Goal: Information Seeking & Learning: Check status

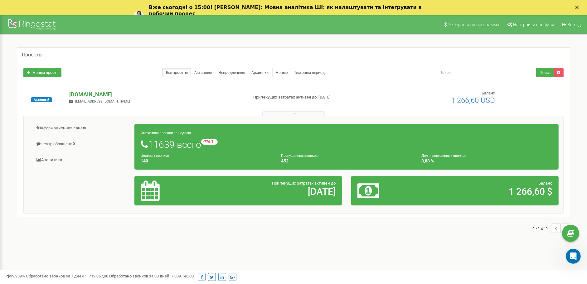
click at [85, 95] on p "[DOMAIN_NAME]" at bounding box center [156, 94] width 174 height 8
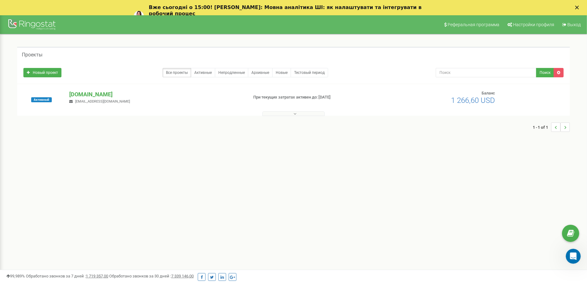
click at [89, 98] on div "goiteens.com v.polinovskyi@goit.ua" at bounding box center [156, 97] width 183 height 14
click at [90, 96] on p "[DOMAIN_NAME]" at bounding box center [156, 94] width 174 height 8
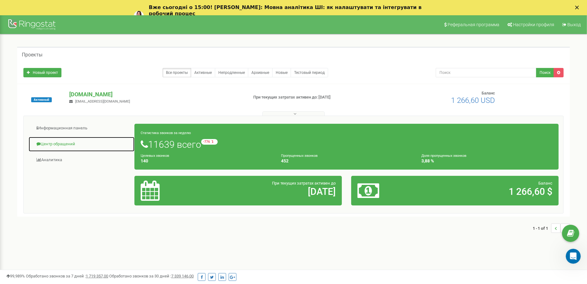
click at [50, 147] on link "Центр обращений" at bounding box center [81, 144] width 106 height 15
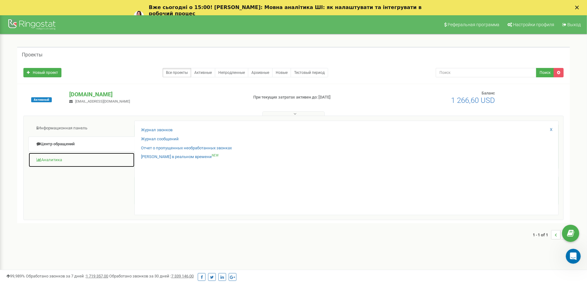
click at [55, 157] on link "Аналитика" at bounding box center [81, 160] width 106 height 15
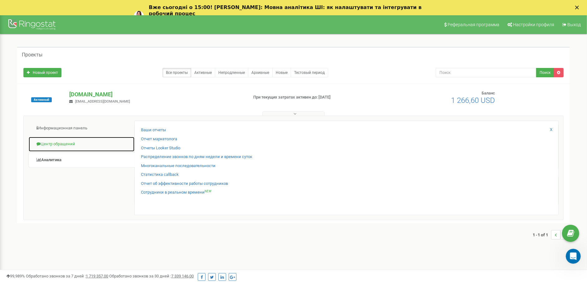
click at [61, 147] on link "Центр обращений" at bounding box center [81, 144] width 106 height 15
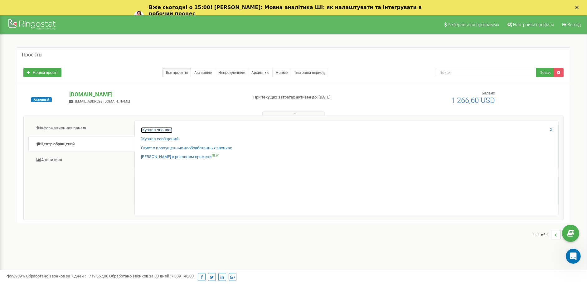
click at [155, 130] on link "Журнал звонков" at bounding box center [157, 130] width 32 height 6
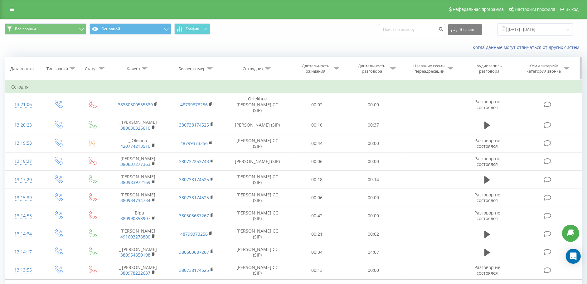
click at [342, 68] on div "Длительность ожидания" at bounding box center [317, 68] width 56 height 11
click at [16, 14] on div "Реферальная программа Настройки профиля Выход" at bounding box center [293, 9] width 587 height 19
click at [16, 11] on link at bounding box center [11, 9] width 11 height 9
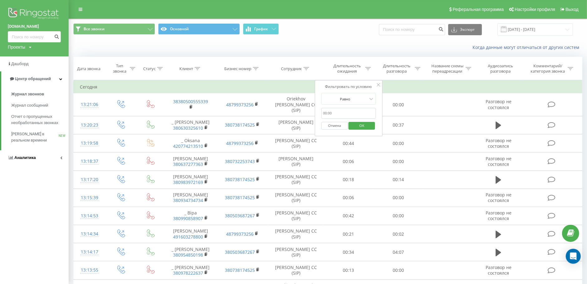
click at [60, 158] on icon at bounding box center [61, 157] width 2 height 3
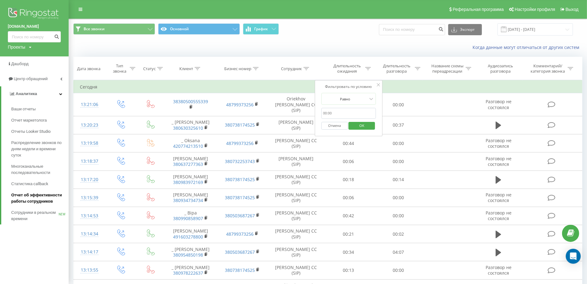
click at [55, 203] on span "Отчет об эффективности работы сотрудников" at bounding box center [38, 198] width 54 height 12
click at [44, 194] on span "Отчет об эффективности работы сотрудников" at bounding box center [38, 198] width 54 height 12
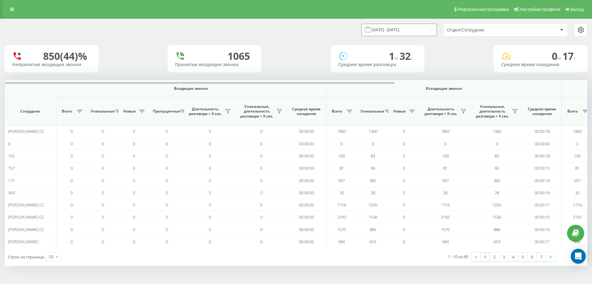
click at [410, 32] on input "[DATE] - [DATE]" at bounding box center [398, 30] width 75 height 12
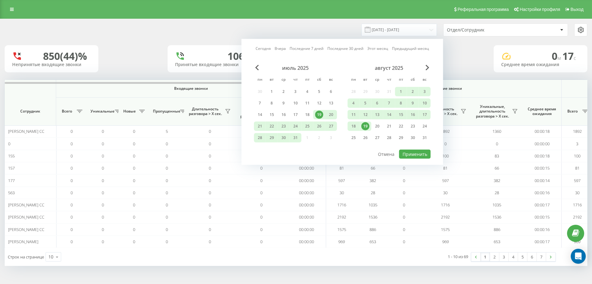
click at [365, 127] on div "19" at bounding box center [365, 126] width 8 height 8
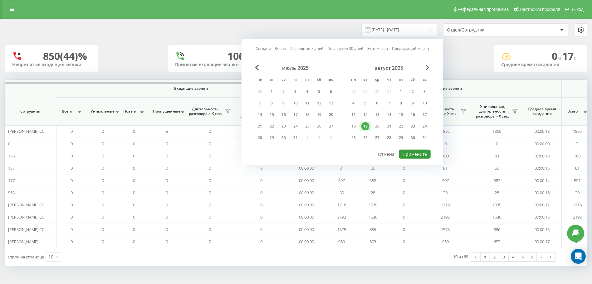
click at [414, 151] on button "Применить" at bounding box center [415, 154] width 32 height 9
type input "19.08.2025 - 19.08.2025"
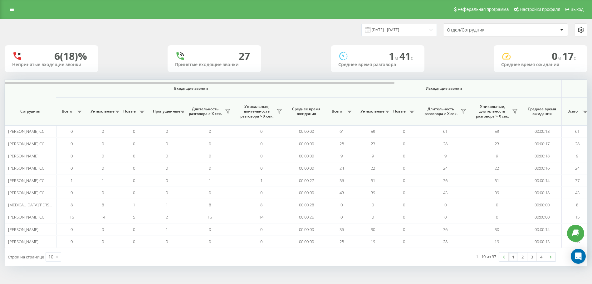
click at [482, 31] on div "Отдел/Сотрудник" at bounding box center [484, 29] width 75 height 5
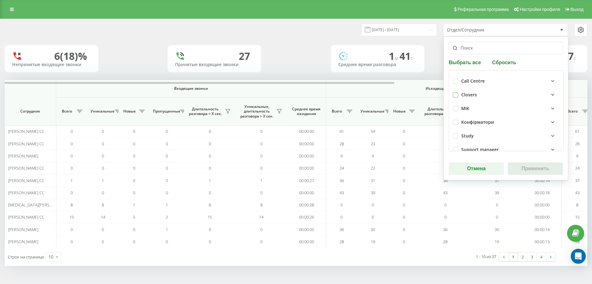
click at [456, 92] on label at bounding box center [455, 92] width 5 height 0
checkbox input "true"
click at [539, 169] on button "Применить" at bounding box center [535, 169] width 55 height 12
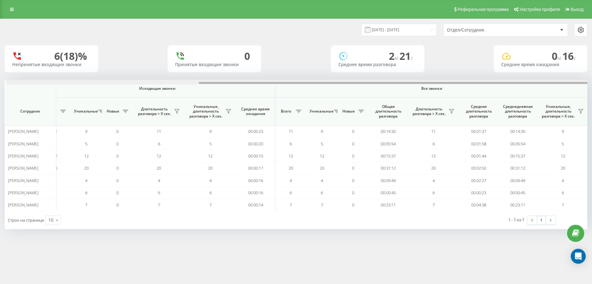
scroll to position [0, 288]
drag, startPoint x: 335, startPoint y: 83, endPoint x: 538, endPoint y: 94, distance: 203.1
click at [538, 94] on div "Входящие звонки Исходящие звонки Все звонки Сотрудник Всего Уникальные Новые Пр…" at bounding box center [296, 145] width 582 height 131
click at [418, 30] on input "19.08.2025 - 19.08.2025" at bounding box center [398, 30] width 75 height 12
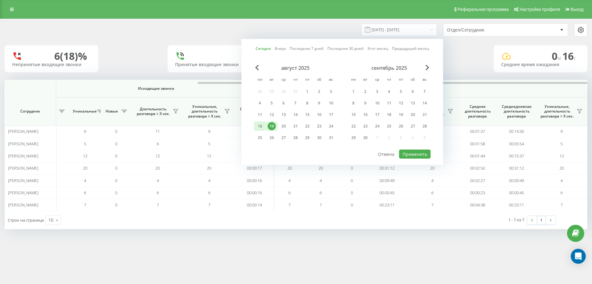
click at [263, 126] on div "18" at bounding box center [260, 126] width 8 height 8
click at [417, 150] on button "Применить" at bounding box center [415, 154] width 32 height 9
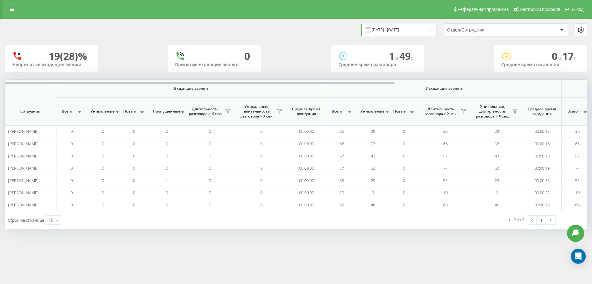
click at [413, 30] on input "18.08.2025 - 18.08.2025" at bounding box center [398, 30] width 75 height 12
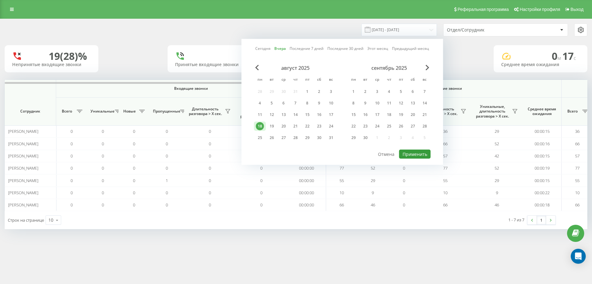
click at [423, 153] on button "Применить" at bounding box center [415, 154] width 32 height 9
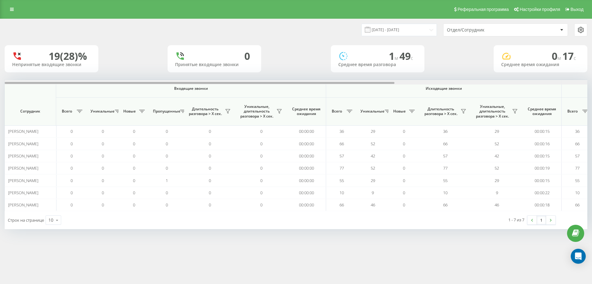
drag, startPoint x: 340, startPoint y: 83, endPoint x: 331, endPoint y: 81, distance: 9.5
click at [331, 81] on div at bounding box center [296, 82] width 582 height 5
drag, startPoint x: 400, startPoint y: 32, endPoint x: 308, endPoint y: 26, distance: 91.9
click at [308, 26] on div "18.08.2025 - 18.08.2025 Отдел/Сотрудник" at bounding box center [441, 29] width 291 height 13
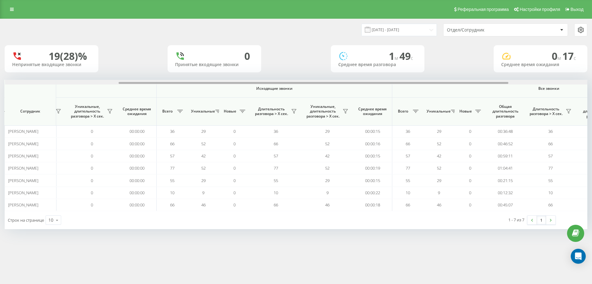
scroll to position [0, 170]
drag, startPoint x: 307, startPoint y: 81, endPoint x: 412, endPoint y: 84, distance: 105.2
click at [412, 84] on div at bounding box center [296, 82] width 582 height 5
click at [396, 29] on input "18.08.2025 - 18.08.2025" at bounding box center [398, 30] width 75 height 12
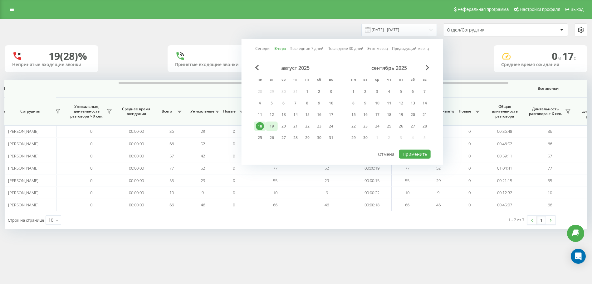
click at [274, 125] on div "19" at bounding box center [272, 126] width 8 height 8
drag, startPoint x: 412, startPoint y: 149, endPoint x: 417, endPoint y: 151, distance: 5.2
click at [414, 150] on button "Применить" at bounding box center [415, 154] width 32 height 9
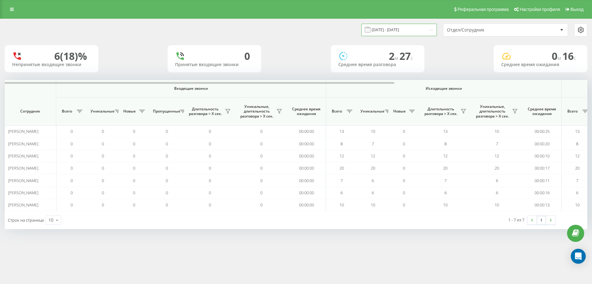
click at [386, 31] on input "19.08.2025 - 19.08.2025" at bounding box center [398, 30] width 75 height 12
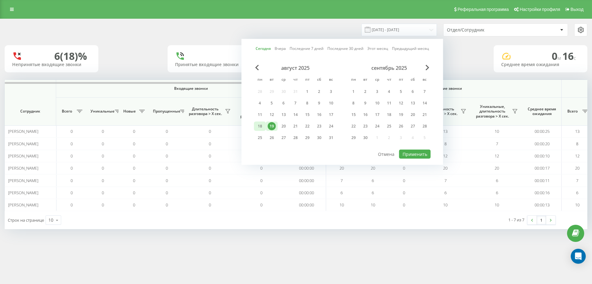
click at [262, 128] on div "18" at bounding box center [260, 126] width 8 height 8
click at [424, 155] on button "Применить" at bounding box center [415, 154] width 32 height 9
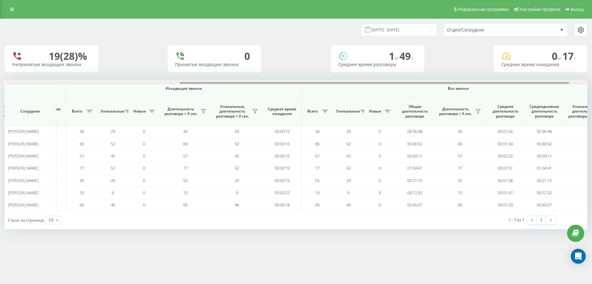
scroll to position [0, 261]
drag, startPoint x: 324, startPoint y: 83, endPoint x: 499, endPoint y: 90, distance: 175.2
click at [499, 90] on div "Входящие звонки Исходящие звонки Все звонки Сотрудник Всего Уникальные Новые Пр…" at bounding box center [296, 145] width 582 height 131
click at [407, 31] on input "18.08.2025 - 18.08.2025" at bounding box center [398, 30] width 75 height 12
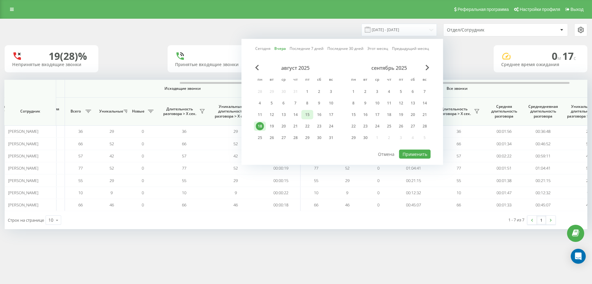
click at [313, 112] on div "15" at bounding box center [307, 114] width 12 height 9
click at [406, 151] on button "Применить" at bounding box center [415, 154] width 32 height 9
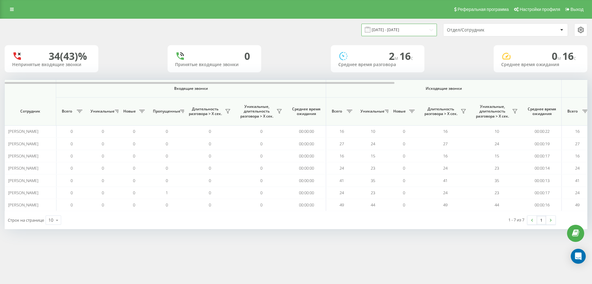
click at [417, 26] on input "15.08.2025 - 15.08.2025" at bounding box center [398, 30] width 75 height 12
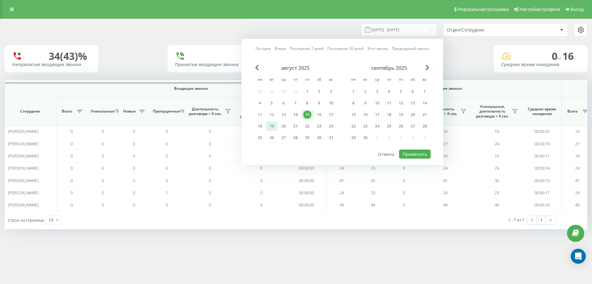
click at [275, 126] on div "19" at bounding box center [272, 126] width 8 height 8
click at [407, 150] on button "Применить" at bounding box center [415, 154] width 32 height 9
type input "19.08.2025 - 19.08.2025"
